Goal: Task Accomplishment & Management: Manage account settings

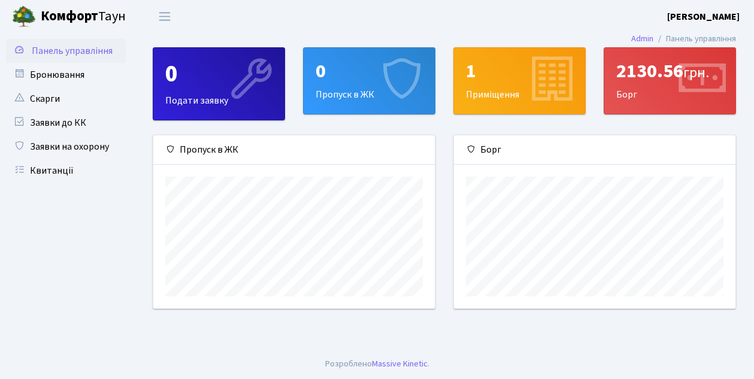
scroll to position [173, 282]
click at [729, 20] on b "[PERSON_NAME]" at bounding box center [703, 16] width 72 height 13
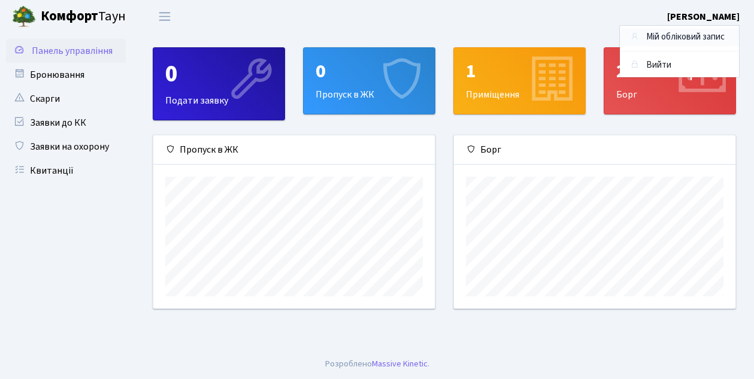
click at [673, 43] on link "Мій обліковий запис" at bounding box center [679, 37] width 119 height 19
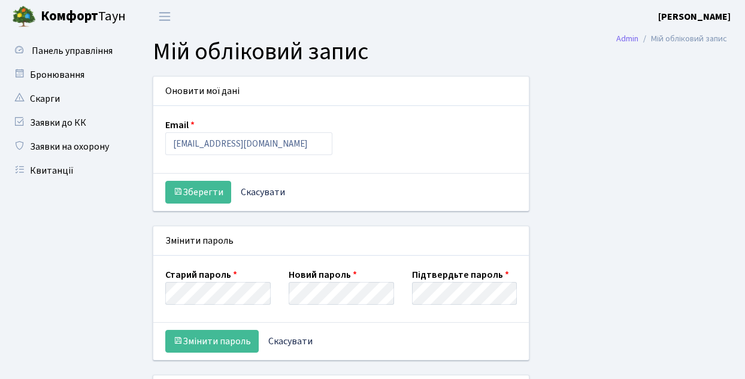
select select
click at [58, 176] on link "Квитанції" at bounding box center [66, 171] width 120 height 24
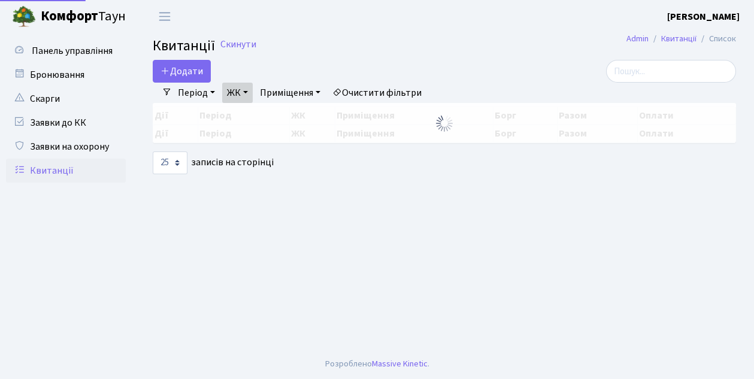
select select "25"
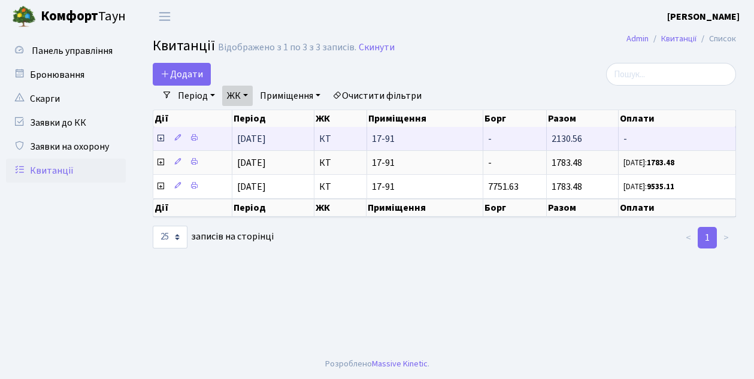
click at [571, 144] on span "2130.56" at bounding box center [567, 138] width 31 height 13
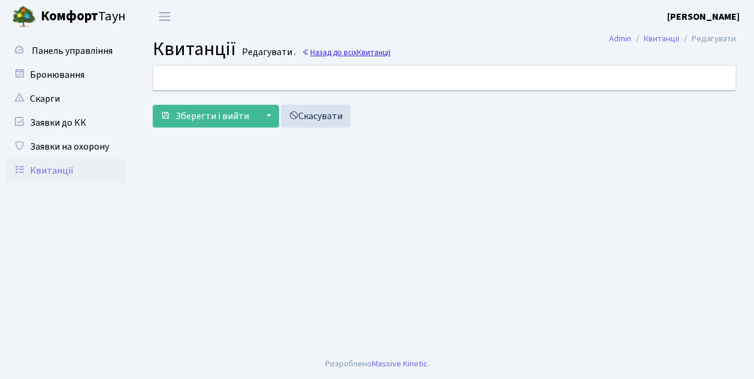
click at [331, 53] on link "Назад до всіх Квитанції" at bounding box center [346, 52] width 89 height 11
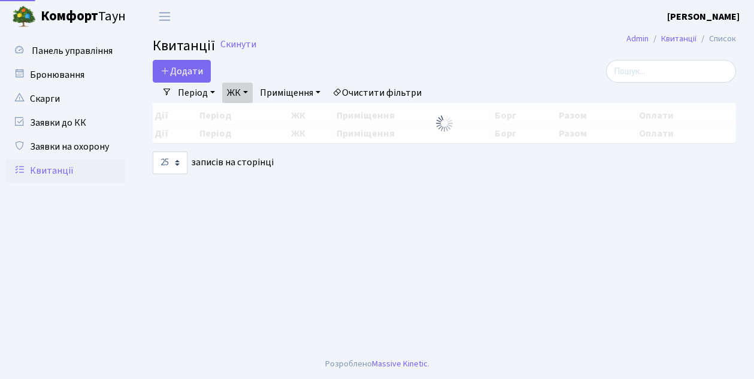
select select "25"
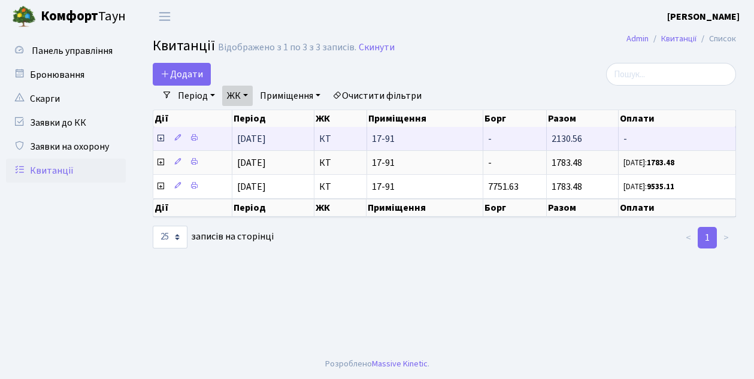
click at [558, 138] on span "2130.56" at bounding box center [567, 138] width 31 height 13
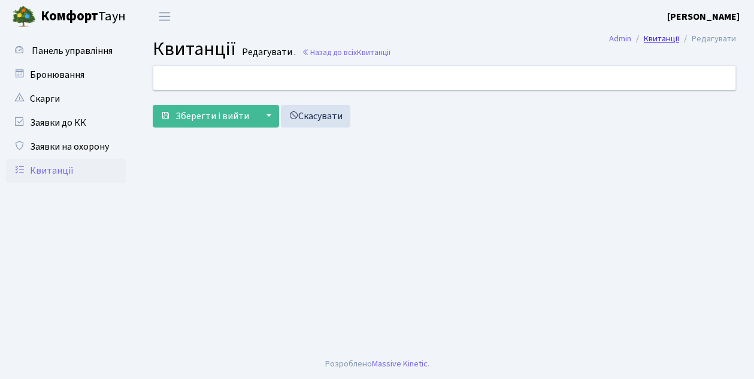
click at [663, 38] on link "Квитанції" at bounding box center [661, 38] width 35 height 13
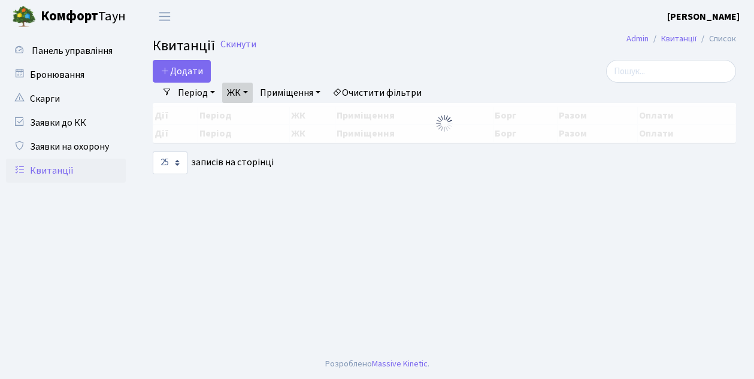
select select "25"
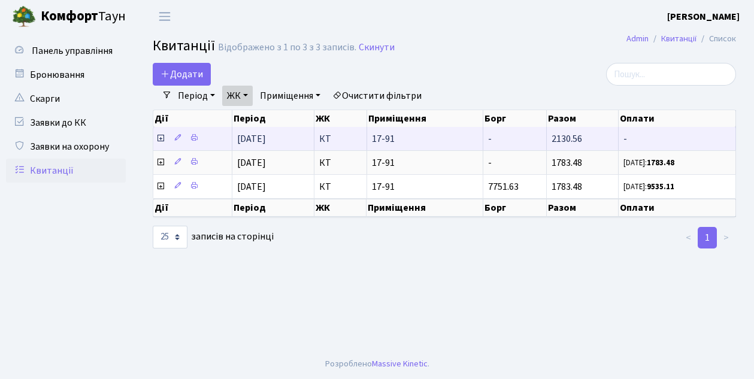
scroll to position [2, 0]
click at [471, 144] on span "17-91" at bounding box center [425, 139] width 107 height 10
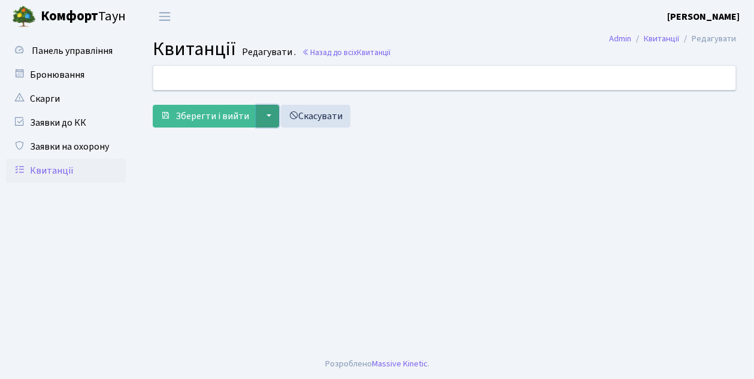
click at [266, 116] on button "▼" at bounding box center [267, 116] width 23 height 23
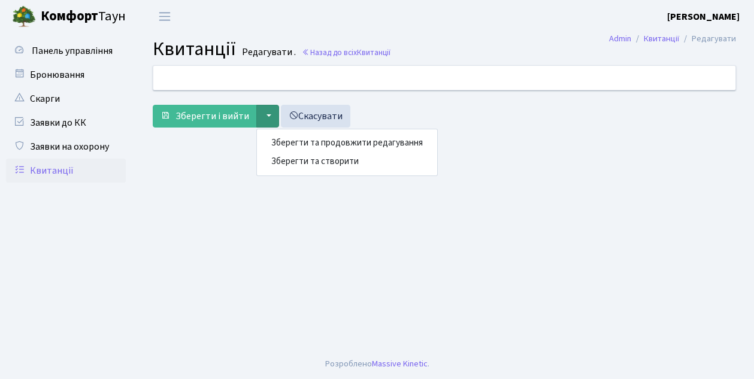
drag, startPoint x: 159, startPoint y: 156, endPoint x: 246, endPoint y: 99, distance: 103.7
click at [162, 154] on main "Admin Квитанції Редагувати Квитанції Редагувати . Назад до всіх Квитанції [] Зб…" at bounding box center [444, 191] width 619 height 316
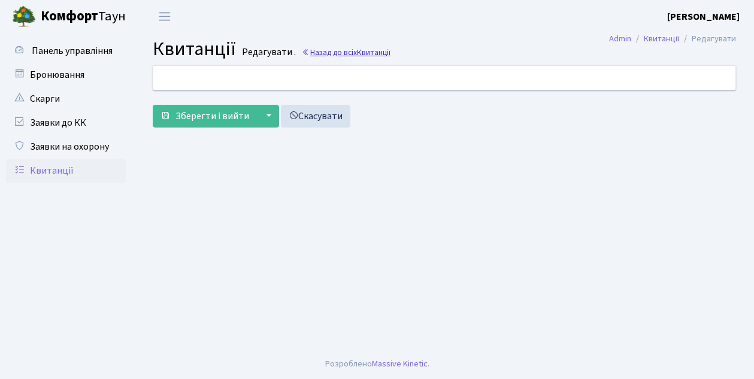
click at [339, 49] on link "Назад до всіх Квитанції" at bounding box center [346, 52] width 89 height 11
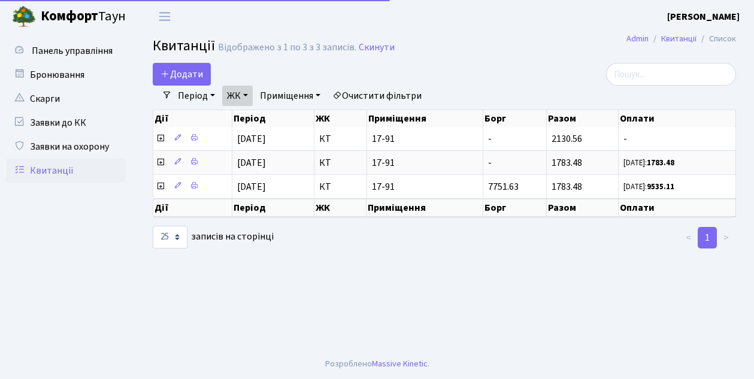
select select "25"
